Goal: Navigation & Orientation: Find specific page/section

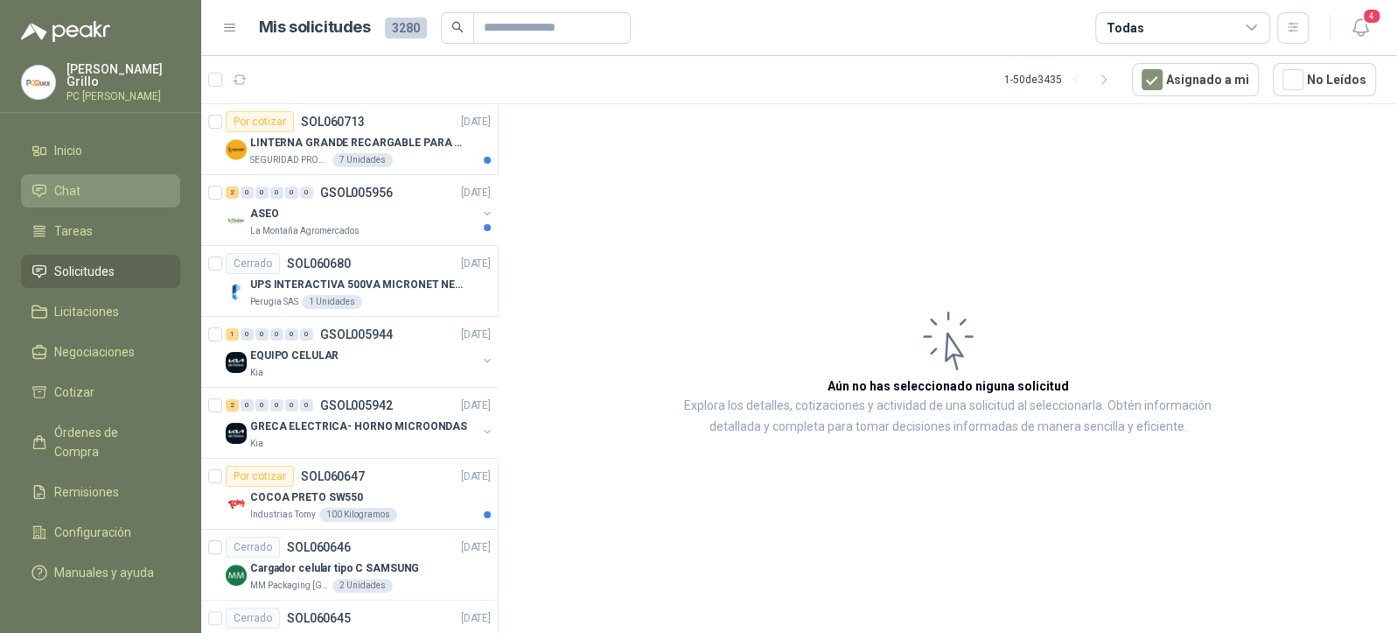
scroll to position [350, 0]
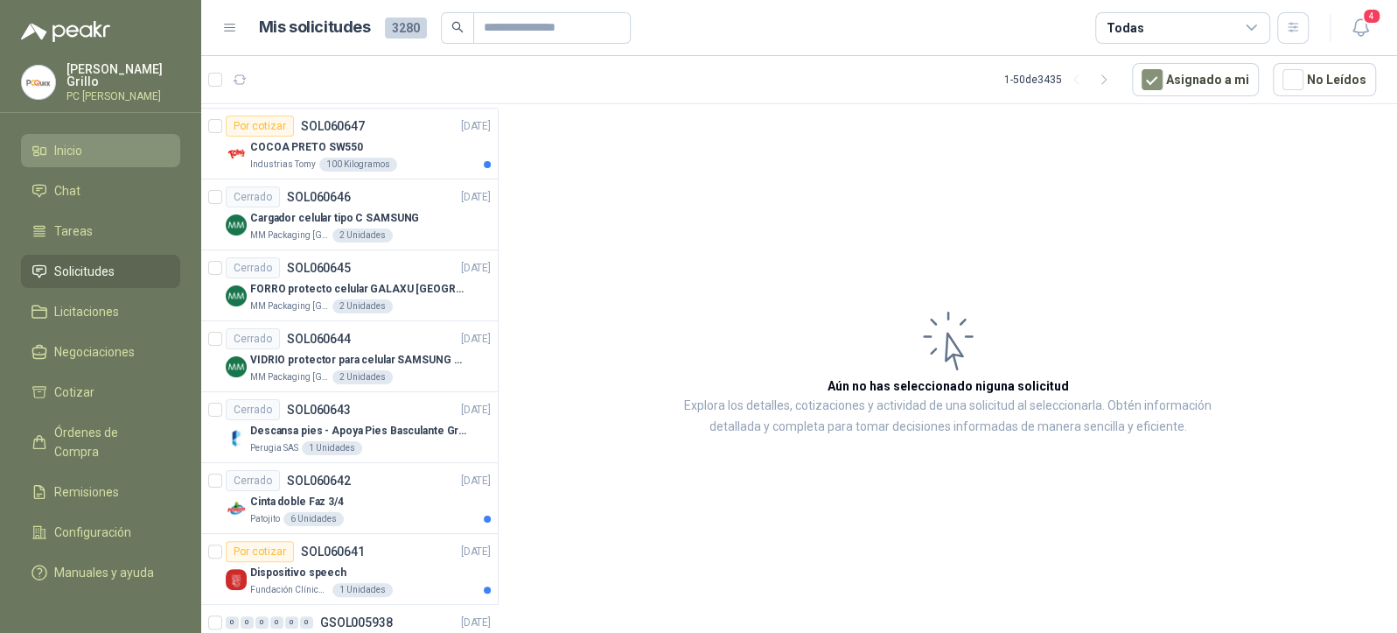
click at [68, 149] on span "Inicio" at bounding box center [68, 150] width 28 height 19
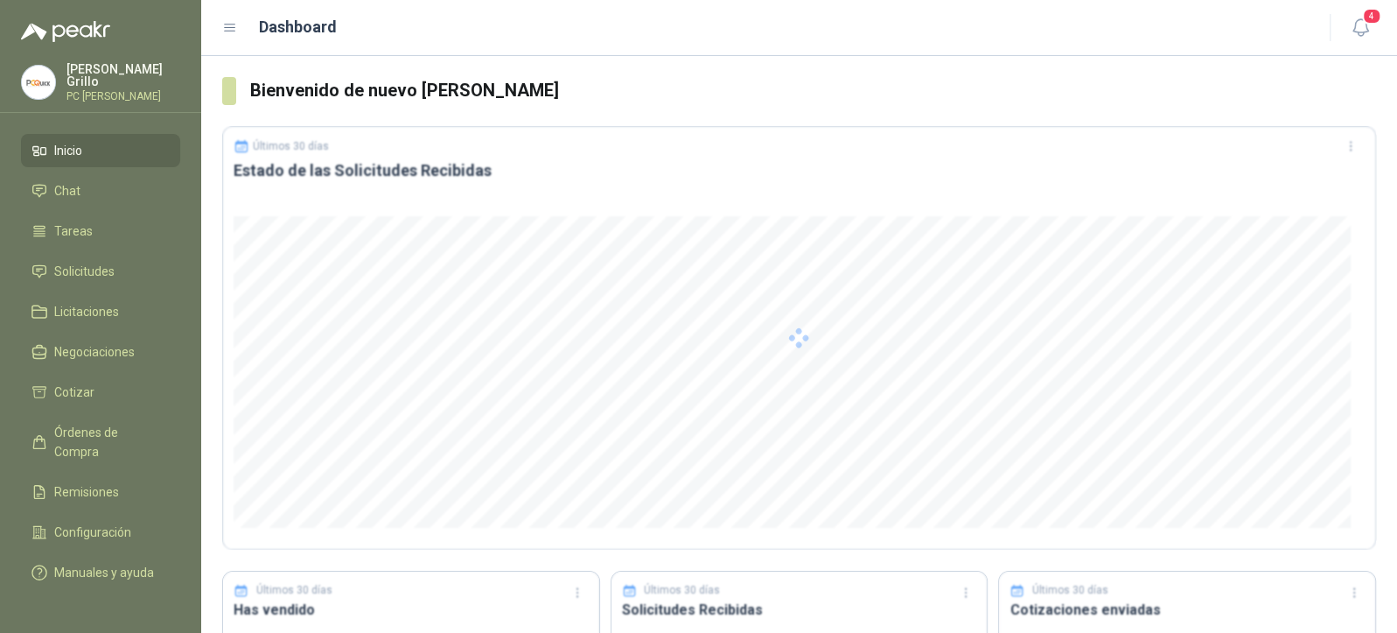
click at [64, 248] on ul "Inicio Chat Tareas Solicitudes Licitaciones Negociaciones Cotizar Órdenes de Co…" at bounding box center [100, 362] width 201 height 457
click at [62, 255] on link "Solicitudes" at bounding box center [100, 271] width 159 height 33
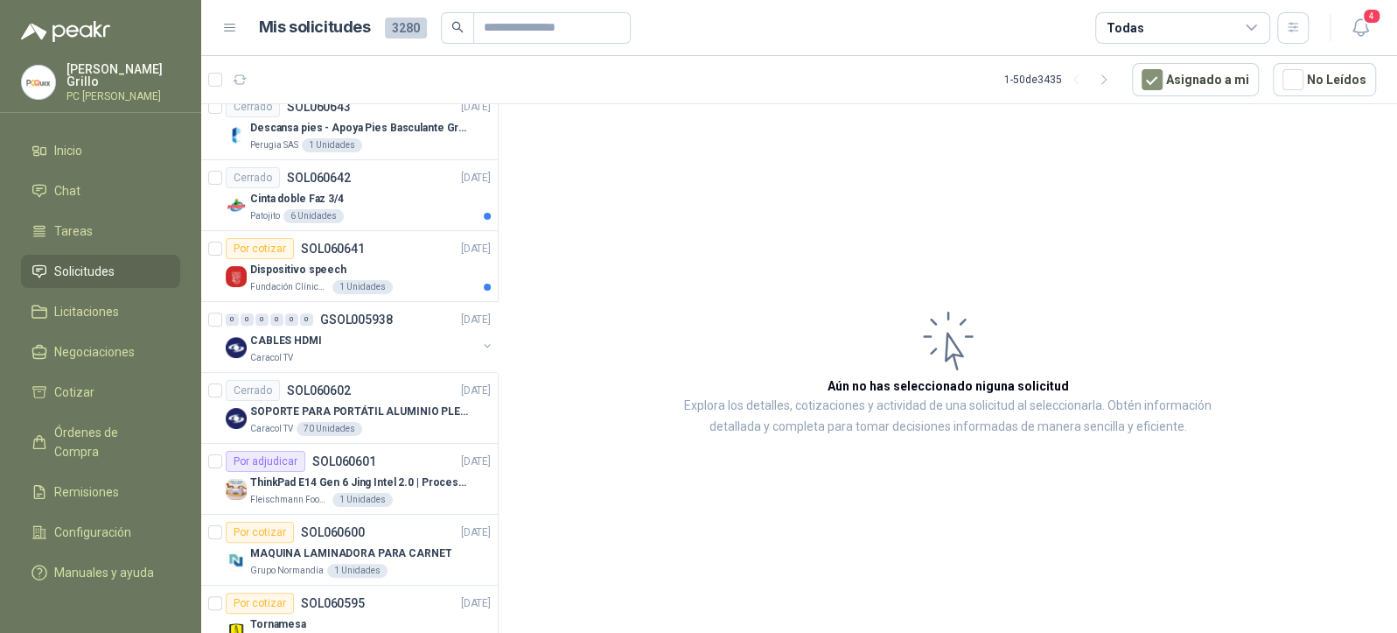
scroll to position [700, 0]
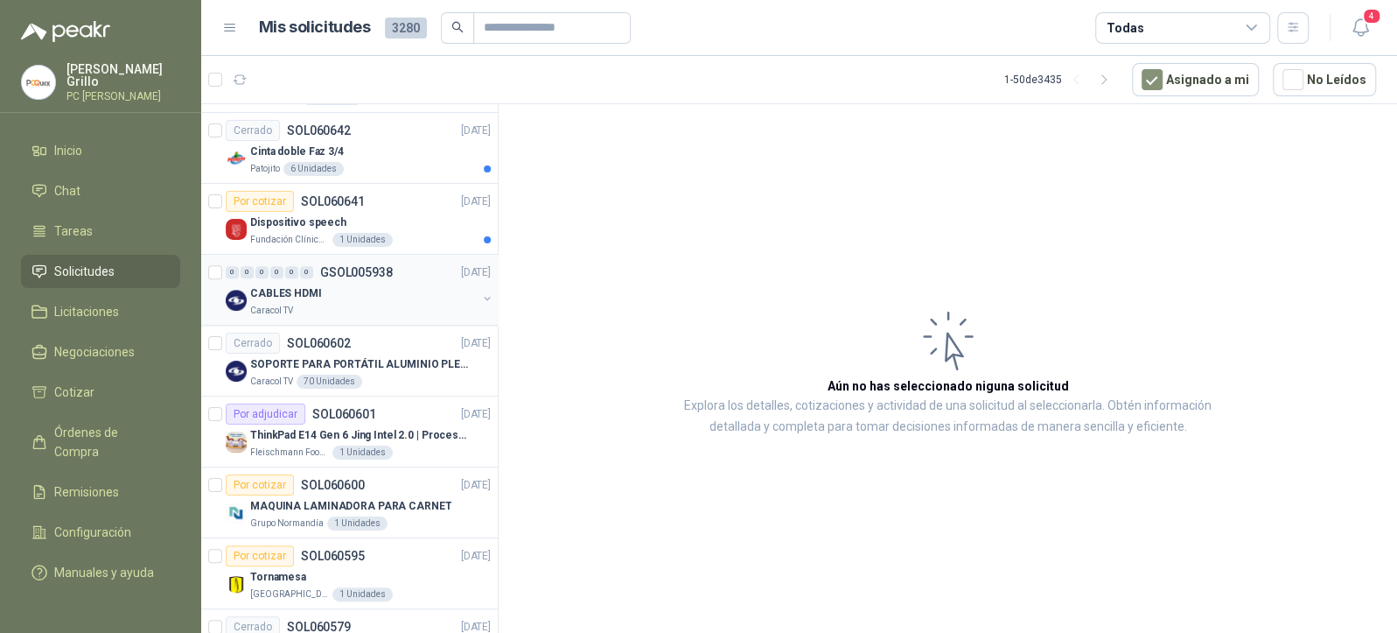
click at [353, 266] on p "GSOL005938" at bounding box center [356, 272] width 73 height 12
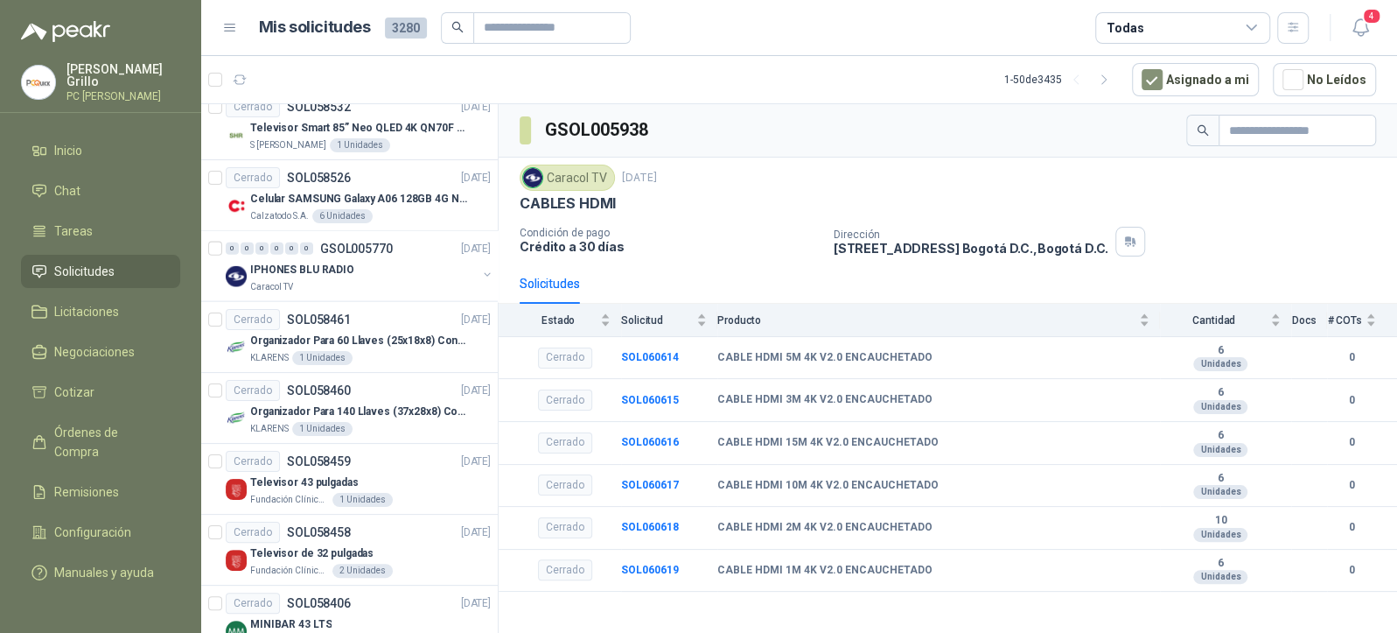
scroll to position [2683, 0]
